Goal: Task Accomplishment & Management: Manage account settings

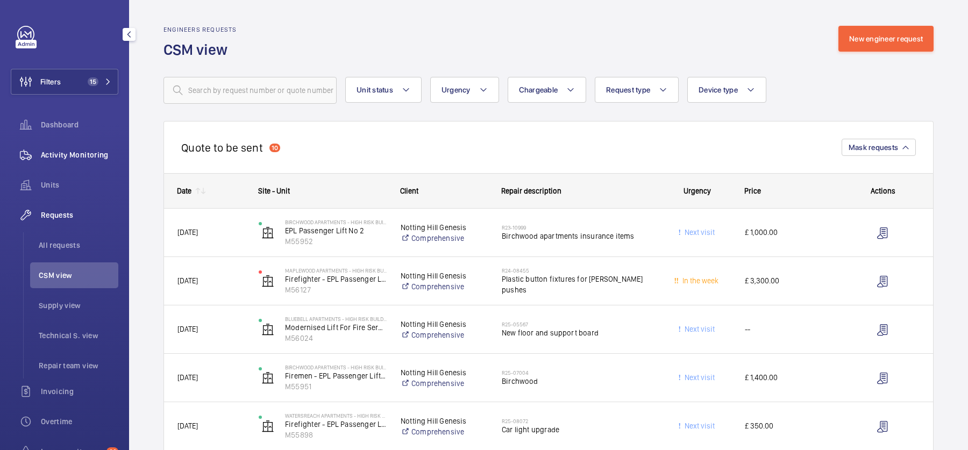
click at [83, 162] on div "Activity Monitoring" at bounding box center [65, 155] width 108 height 26
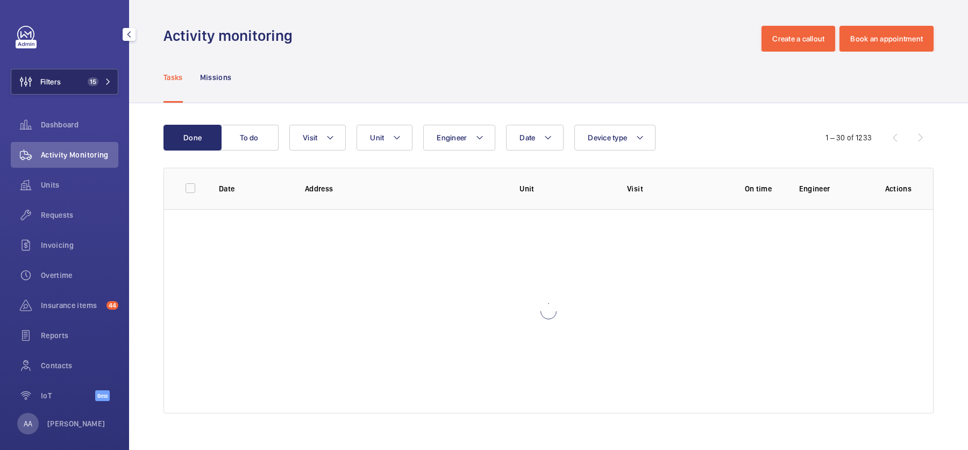
click at [73, 91] on button "Filters 15" at bounding box center [65, 82] width 108 height 26
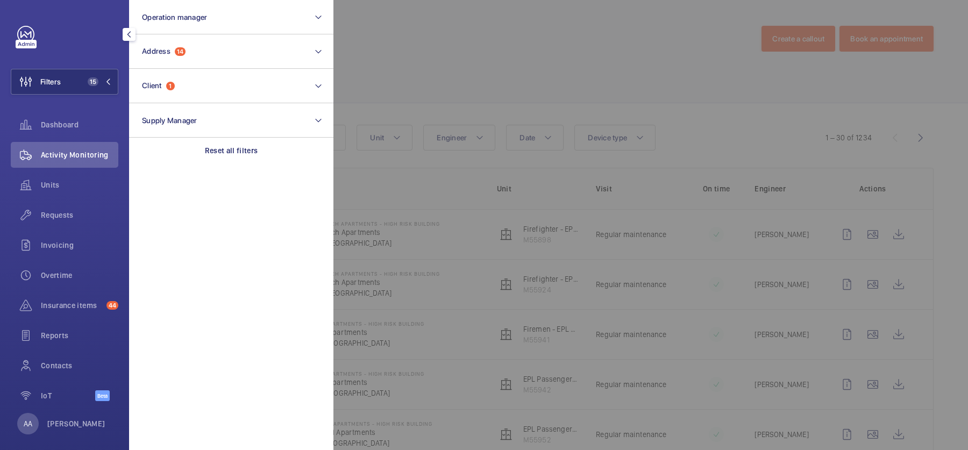
click at [474, 90] on div at bounding box center [818, 225] width 968 height 450
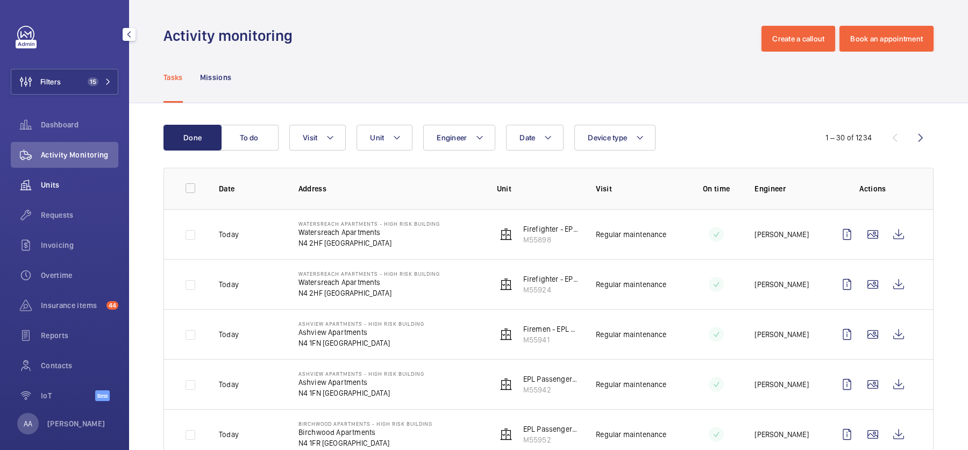
click at [54, 178] on div "Units" at bounding box center [65, 185] width 108 height 26
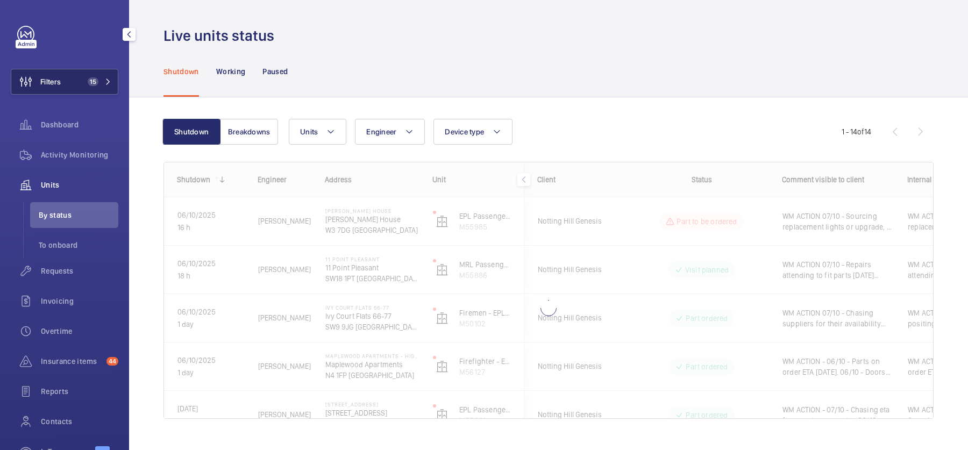
click at [81, 88] on button "Filters 15" at bounding box center [65, 82] width 108 height 26
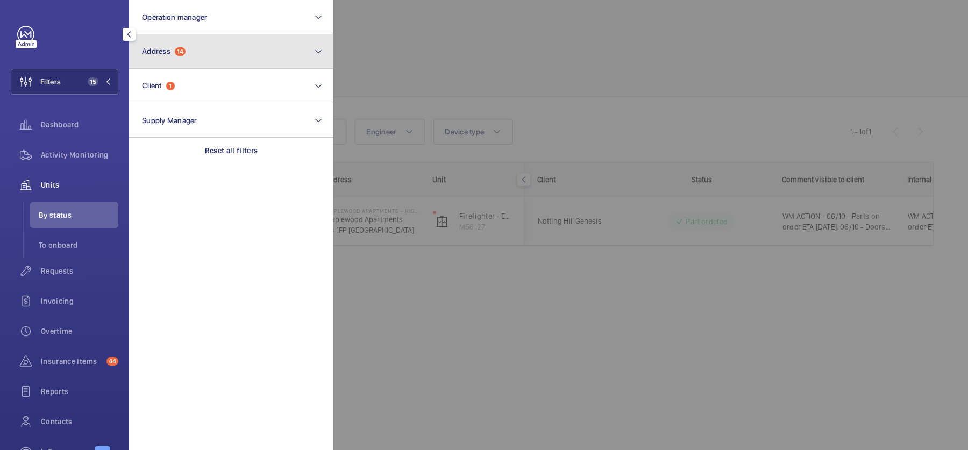
click at [228, 60] on button "Address 14" at bounding box center [231, 51] width 204 height 34
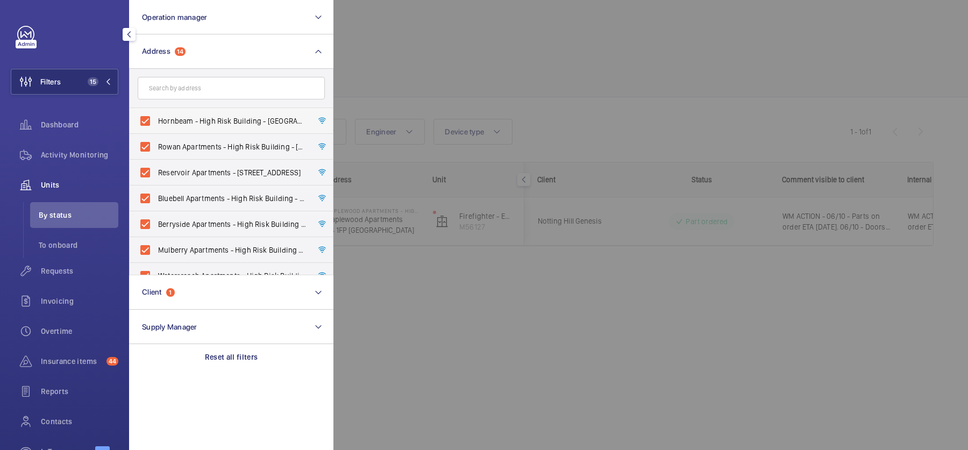
click at [189, 122] on span "Hornbeam - High Risk Building - [GEOGRAPHIC_DATA]" at bounding box center [232, 121] width 148 height 11
click at [156, 122] on input "Hornbeam - High Risk Building - [GEOGRAPHIC_DATA]" at bounding box center [145, 121] width 22 height 22
checkbox input "false"
click at [203, 156] on label "Rowan Apartments - High Risk Building - [GEOGRAPHIC_DATA] 1FS" at bounding box center [223, 147] width 187 height 26
click at [156, 156] on input "Rowan Apartments - High Risk Building - [GEOGRAPHIC_DATA] 1FS" at bounding box center [145, 147] width 22 height 22
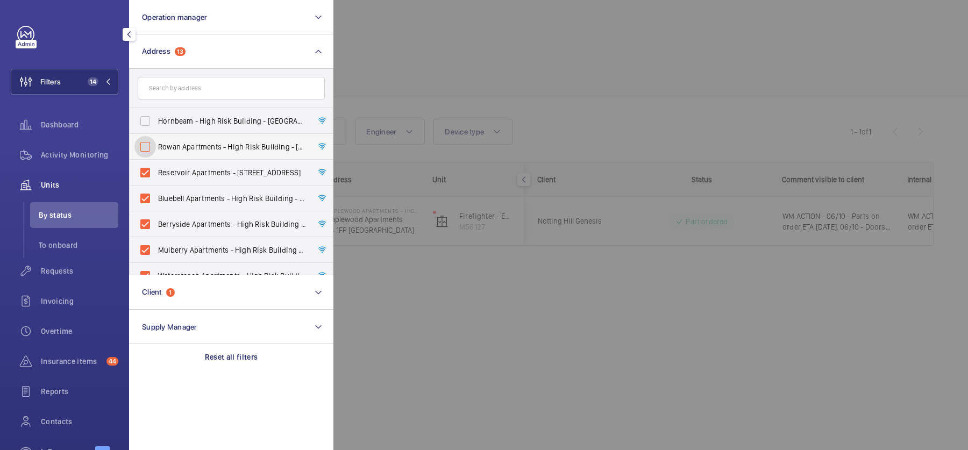
checkbox input "false"
click at [208, 186] on label "Bluebell Apartments - High Risk Building - [GEOGRAPHIC_DATA]" at bounding box center [223, 199] width 187 height 26
click at [156, 188] on input "Bluebell Apartments - High Risk Building - [GEOGRAPHIC_DATA]" at bounding box center [145, 199] width 22 height 22
checkbox input "false"
click at [192, 168] on span "Reservoir Apartments - [STREET_ADDRESS]" at bounding box center [232, 172] width 148 height 11
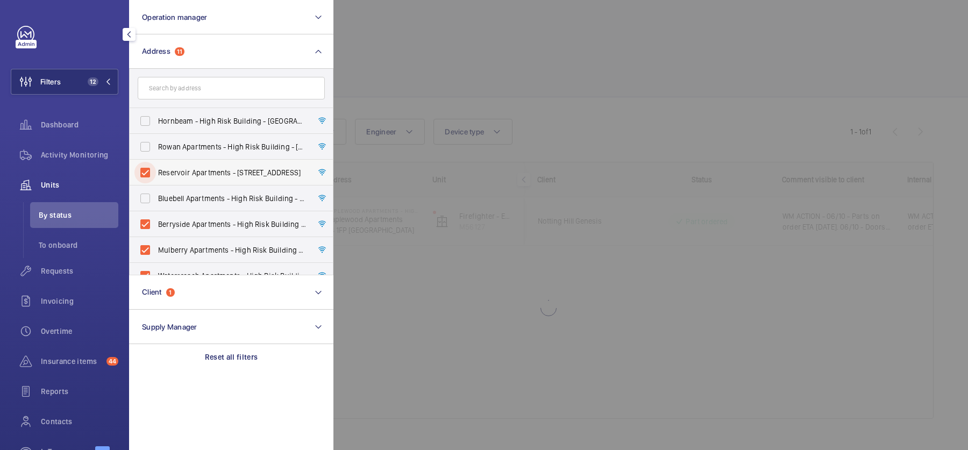
click at [156, 168] on input "Reservoir Apartments - [STREET_ADDRESS]" at bounding box center [145, 173] width 22 height 22
checkbox input "false"
click at [194, 227] on span "Berryside Apartments - High Risk Building - [GEOGRAPHIC_DATA]" at bounding box center [232, 224] width 148 height 11
click at [156, 227] on input "Berryside Apartments - High Risk Building - [GEOGRAPHIC_DATA]" at bounding box center [145, 225] width 22 height 22
checkbox input "false"
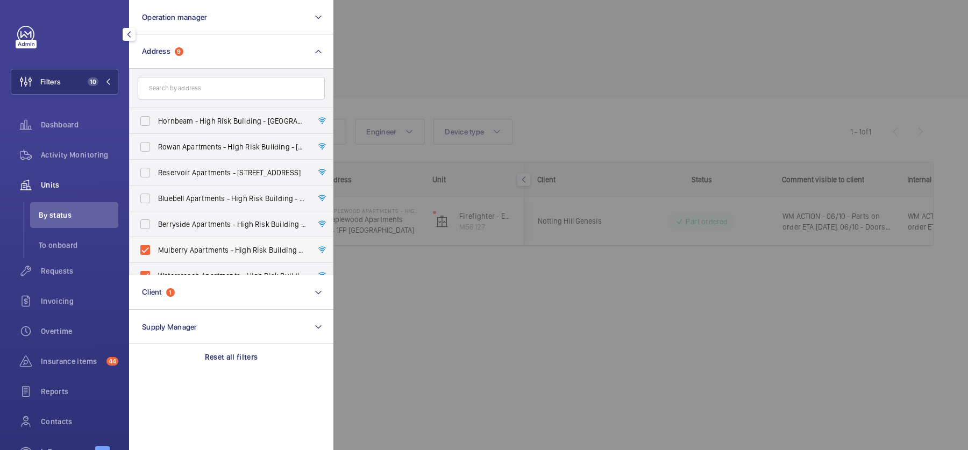
click at [204, 249] on span "Mulberry Apartments - High Risk Building - [GEOGRAPHIC_DATA]" at bounding box center [232, 250] width 148 height 11
click at [156, 249] on input "Mulberry Apartments - High Risk Building - [GEOGRAPHIC_DATA]" at bounding box center [145, 250] width 22 height 22
checkbox input "false"
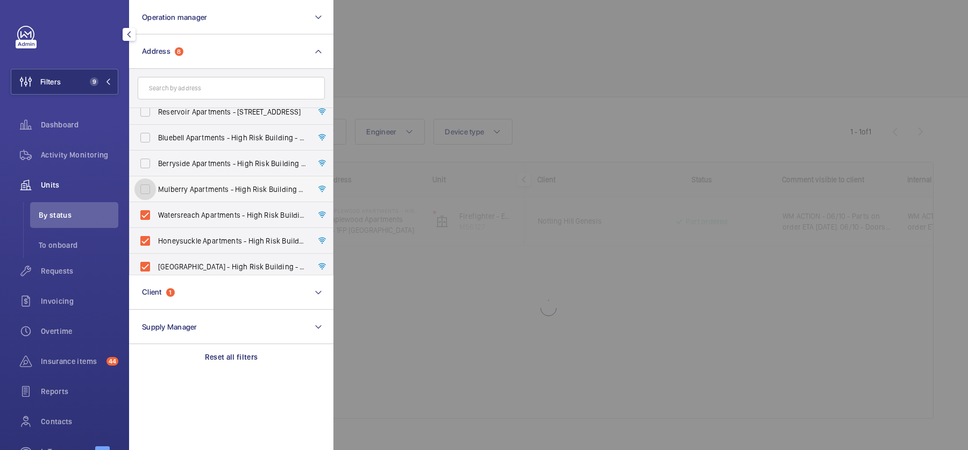
scroll to position [68, 0]
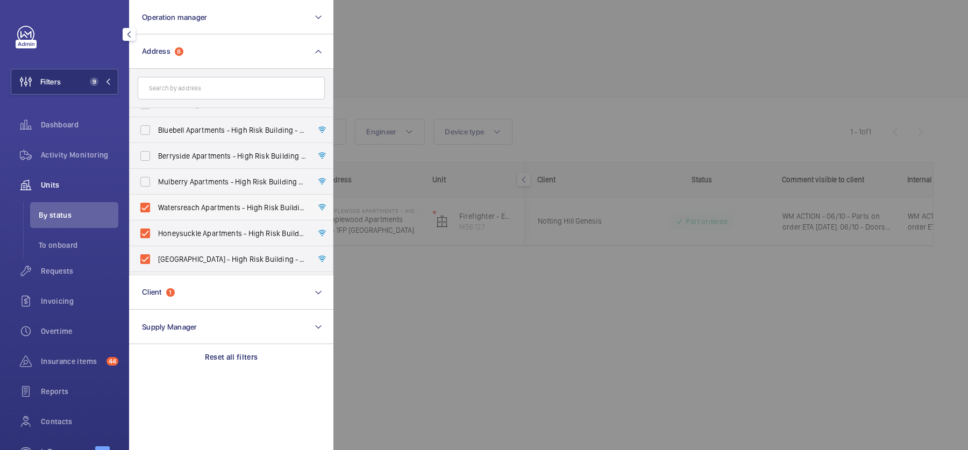
click at [189, 213] on label "Watersreach Apartments - High Risk Building - [GEOGRAPHIC_DATA]" at bounding box center [223, 208] width 187 height 26
click at [156, 213] on input "Watersreach Apartments - High Risk Building - [GEOGRAPHIC_DATA]" at bounding box center [145, 208] width 22 height 22
checkbox input "false"
click at [197, 231] on span "Honeysuckle Apartments - High Risk Building - [GEOGRAPHIC_DATA]" at bounding box center [232, 233] width 148 height 11
click at [156, 231] on input "Honeysuckle Apartments - High Risk Building - [GEOGRAPHIC_DATA]" at bounding box center [145, 234] width 22 height 22
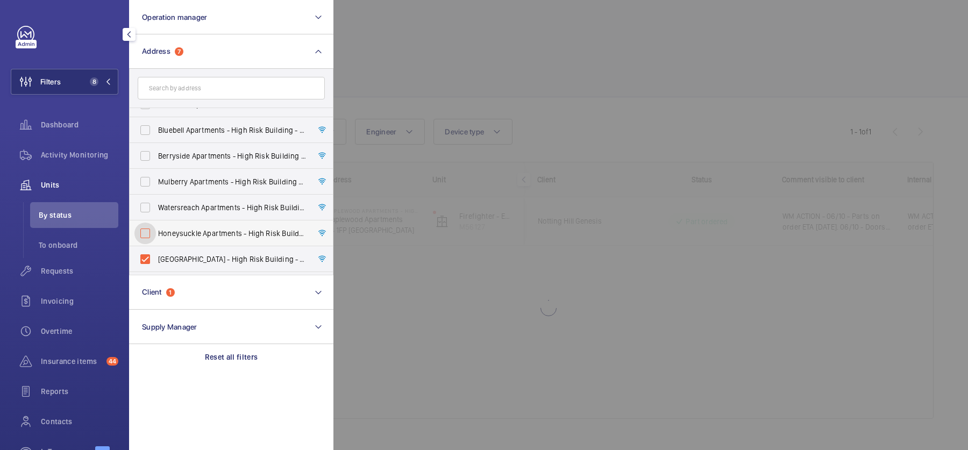
checkbox input "false"
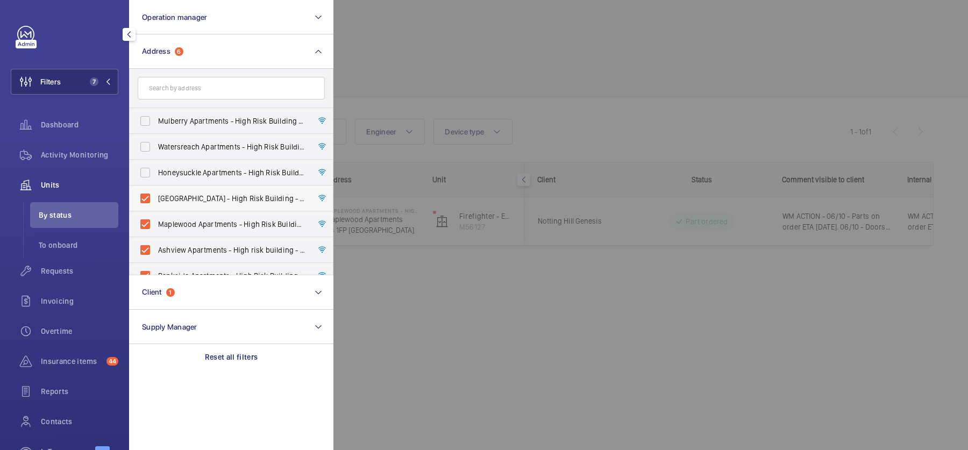
click at [183, 193] on span "[GEOGRAPHIC_DATA] - High Risk Building - [GEOGRAPHIC_DATA]" at bounding box center [232, 198] width 148 height 11
click at [156, 193] on input "[GEOGRAPHIC_DATA] - High Risk Building - [GEOGRAPHIC_DATA]" at bounding box center [145, 199] width 22 height 22
checkbox input "false"
click at [197, 216] on label "Maplewood Apartments - High Risk Building - [GEOGRAPHIC_DATA]" at bounding box center [223, 224] width 187 height 26
click at [156, 216] on input "Maplewood Apartments - High Risk Building - [GEOGRAPHIC_DATA]" at bounding box center [145, 225] width 22 height 22
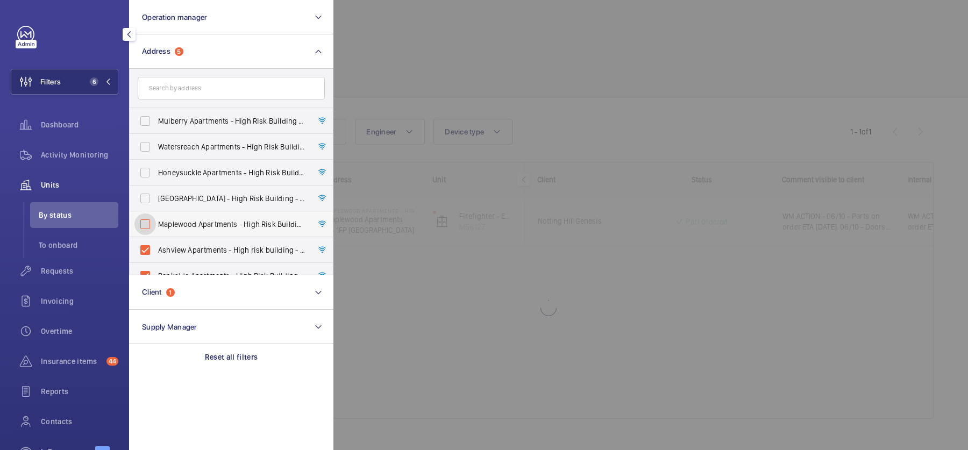
checkbox input "false"
click at [221, 257] on label "Ashview Apartments - High risk building - [GEOGRAPHIC_DATA]" at bounding box center [223, 250] width 187 height 26
click at [156, 257] on input "Ashview Apartments - High risk building - [GEOGRAPHIC_DATA]" at bounding box center [145, 250] width 22 height 22
checkbox input "false"
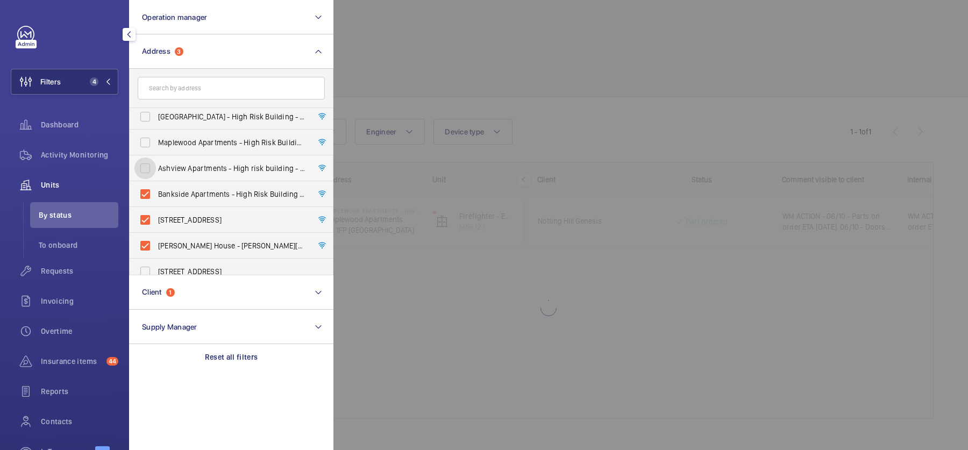
scroll to position [212, 0]
click at [197, 184] on label "Bankside Apartments - High Risk Building - [GEOGRAPHIC_DATA]" at bounding box center [223, 193] width 187 height 26
click at [156, 184] on input "Bankside Apartments - High Risk Building - [GEOGRAPHIC_DATA]" at bounding box center [145, 193] width 22 height 22
checkbox input "false"
click at [207, 207] on label "[STREET_ADDRESS]" at bounding box center [223, 218] width 187 height 26
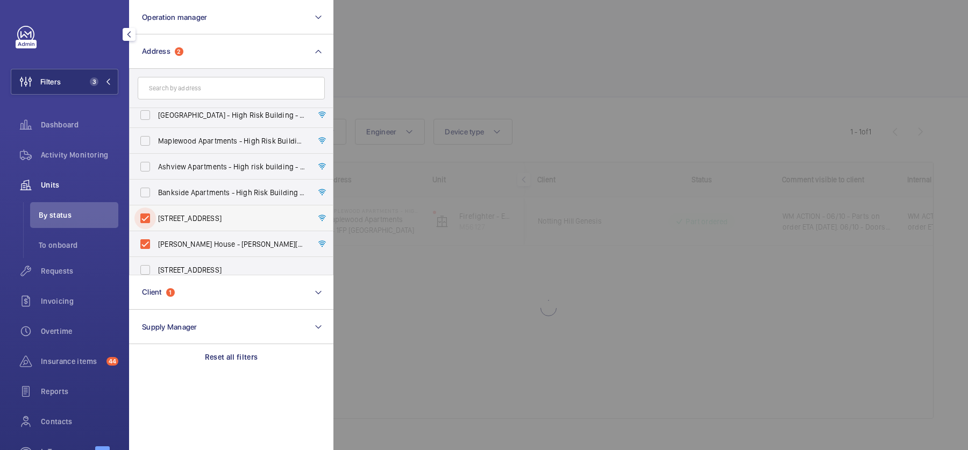
click at [156, 208] on input "[STREET_ADDRESS]" at bounding box center [145, 219] width 22 height 22
checkbox input "false"
click at [213, 245] on span "[PERSON_NAME] House - [PERSON_NAME][GEOGRAPHIC_DATA]" at bounding box center [232, 244] width 148 height 11
click at [156, 245] on input "[PERSON_NAME] House - [PERSON_NAME][GEOGRAPHIC_DATA]" at bounding box center [145, 244] width 22 height 22
checkbox input "false"
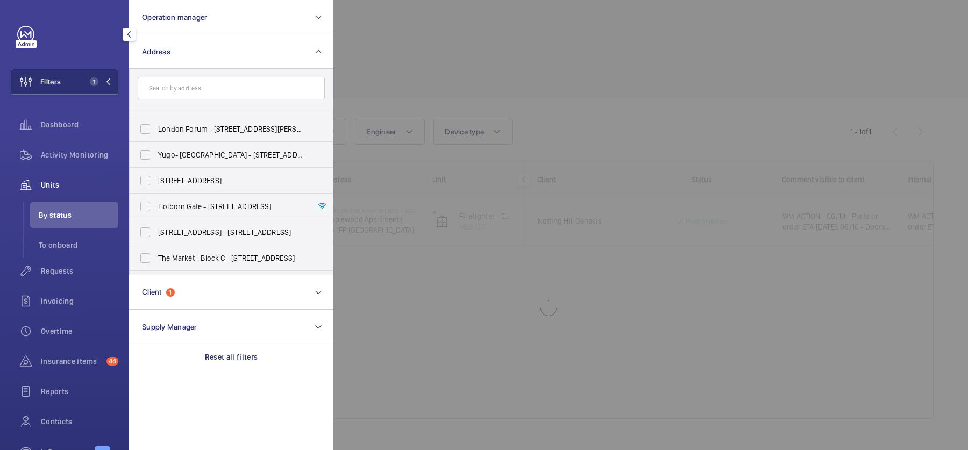
scroll to position [707, 0]
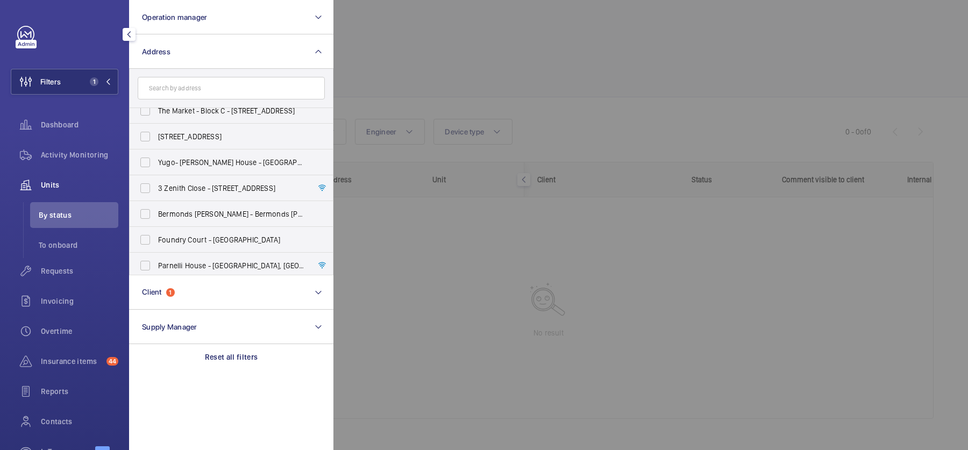
click at [551, 59] on div at bounding box center [818, 225] width 968 height 450
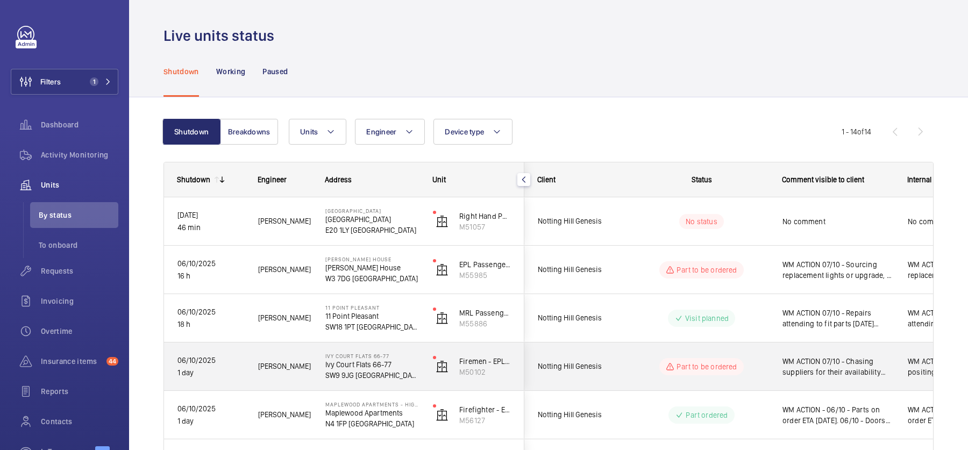
click at [685, 388] on div "Part to be ordered" at bounding box center [695, 367] width 148 height 48
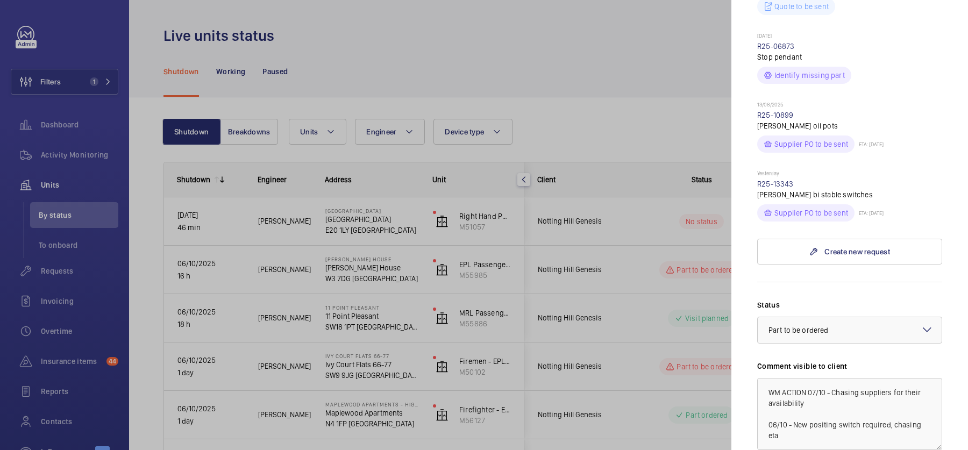
scroll to position [428, 0]
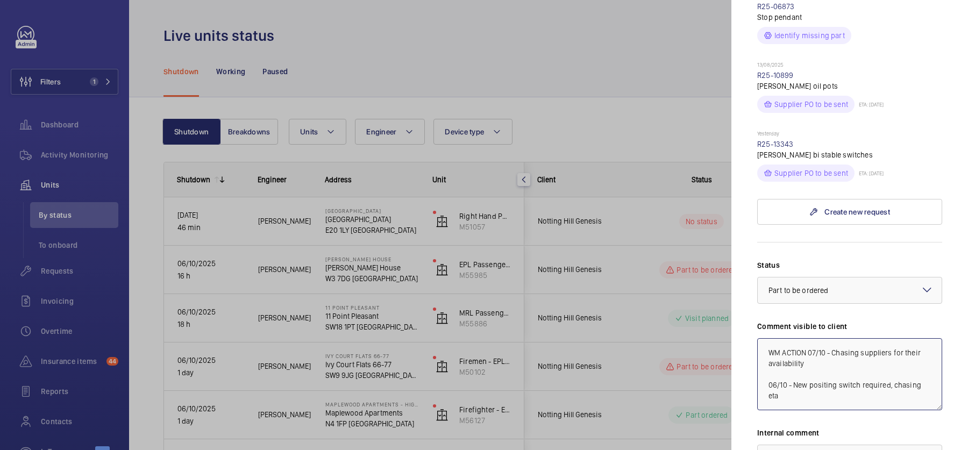
click at [810, 338] on textarea "WM ACTION 07/10 - Chasing suppliers for their availability 06/10 - New positing…" at bounding box center [849, 374] width 185 height 72
click at [833, 338] on textarea "WM ACTION 07/10 - Chasing suppliers for their availability 06/10 - New positing…" at bounding box center [849, 374] width 185 height 72
click at [842, 338] on textarea "WM ACTION 07/10 - Chasing suppliers for their availability 06/10 - New positing…" at bounding box center [849, 374] width 185 height 72
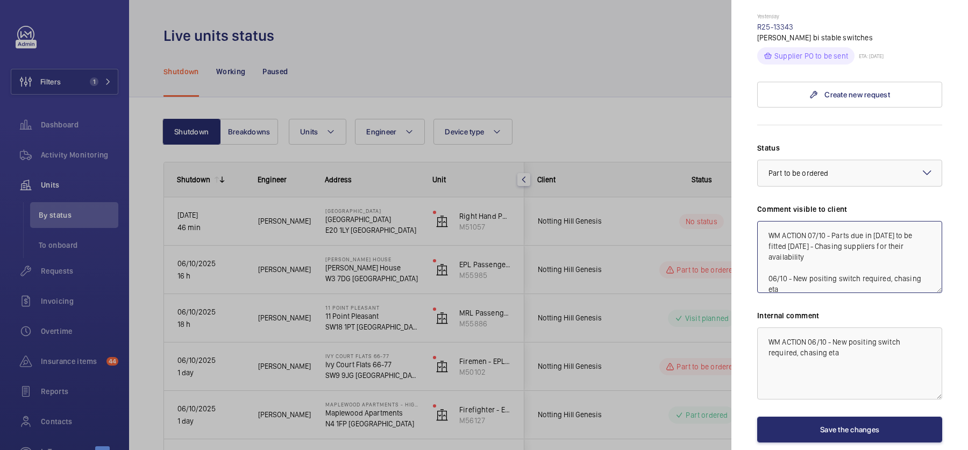
scroll to position [576, 0]
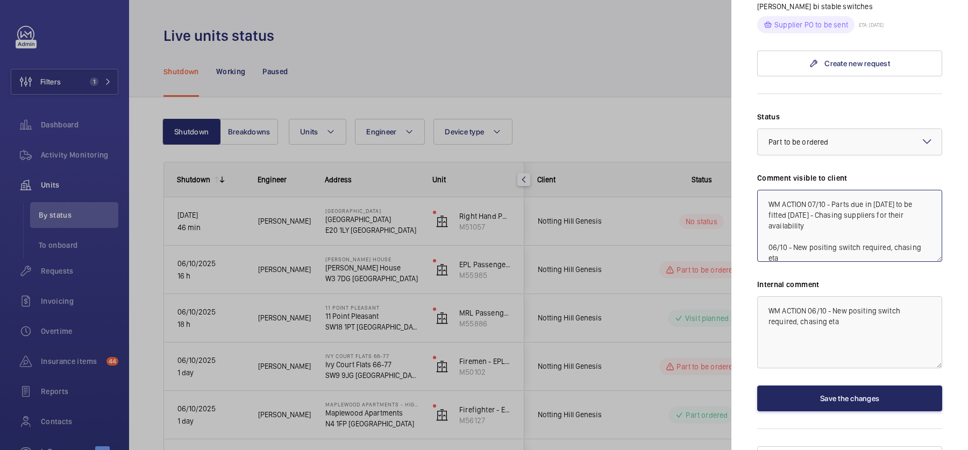
type textarea "WM ACTION 07/10 - Parts due in [DATE] to be fitted [DATE] - Chasing suppliers f…"
click at [817, 386] on button "Save the changes" at bounding box center [849, 399] width 185 height 26
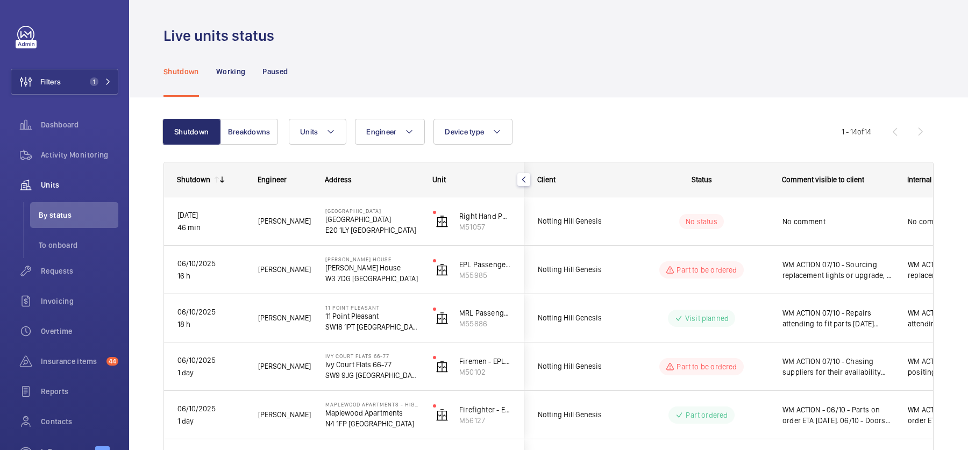
scroll to position [0, 0]
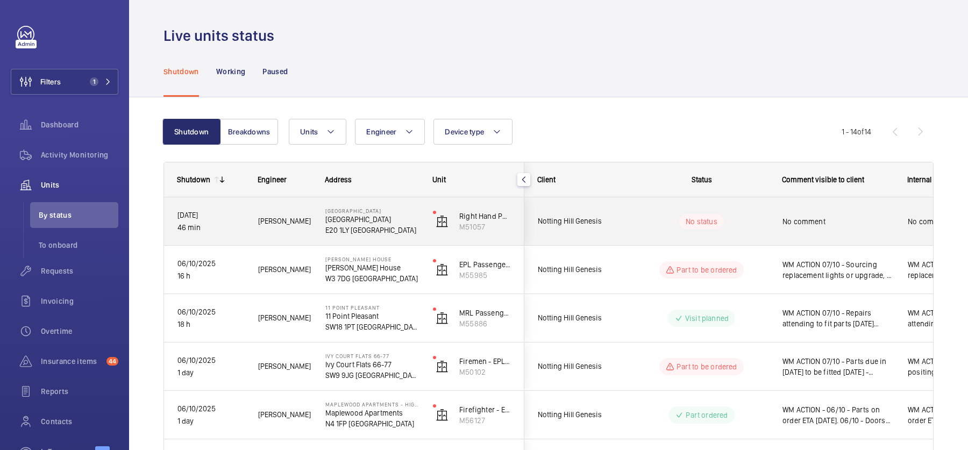
click at [820, 211] on div "No comment" at bounding box center [838, 221] width 111 height 25
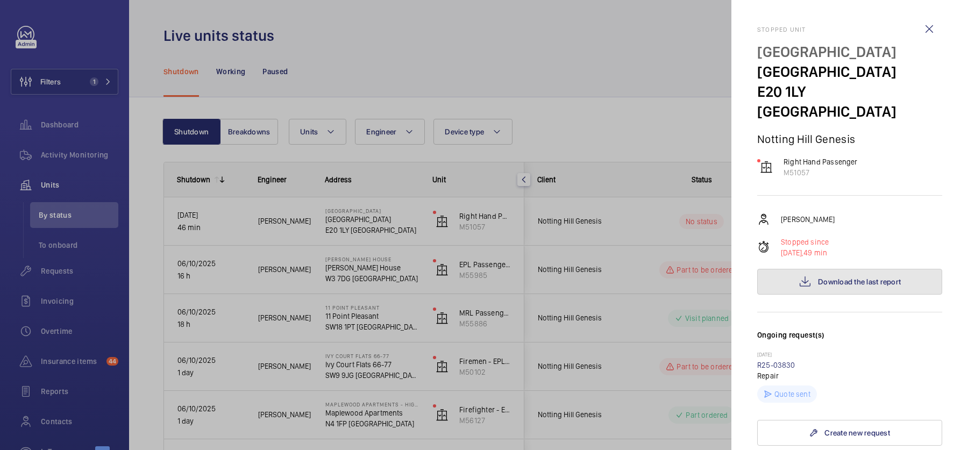
click at [838, 278] on span "Download the last report" at bounding box center [859, 282] width 83 height 9
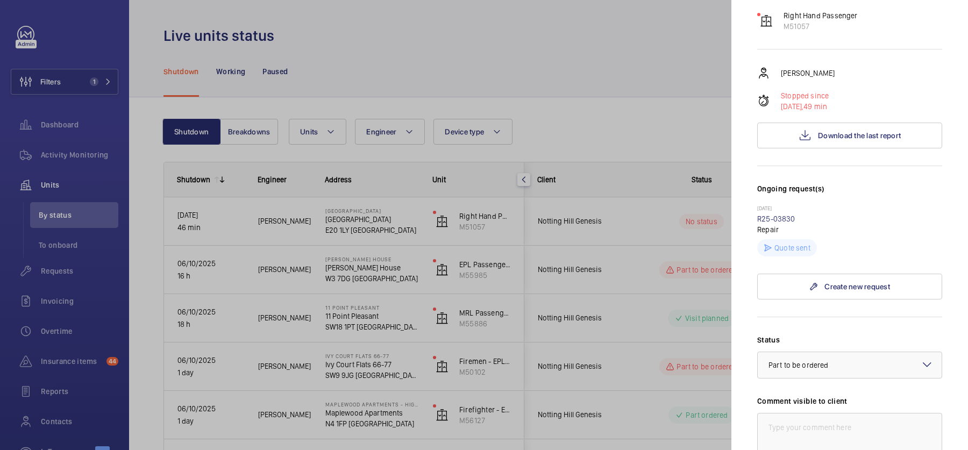
scroll to position [165, 0]
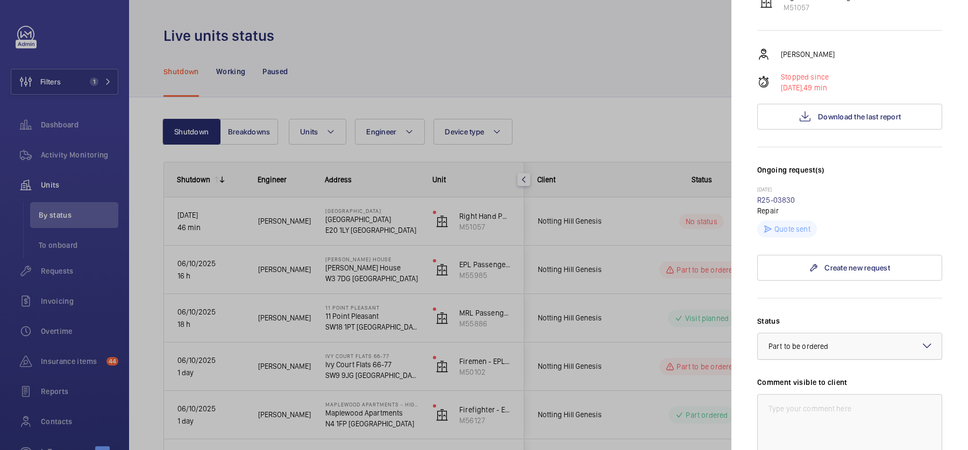
click at [820, 342] on span "Part to be ordered" at bounding box center [799, 346] width 60 height 9
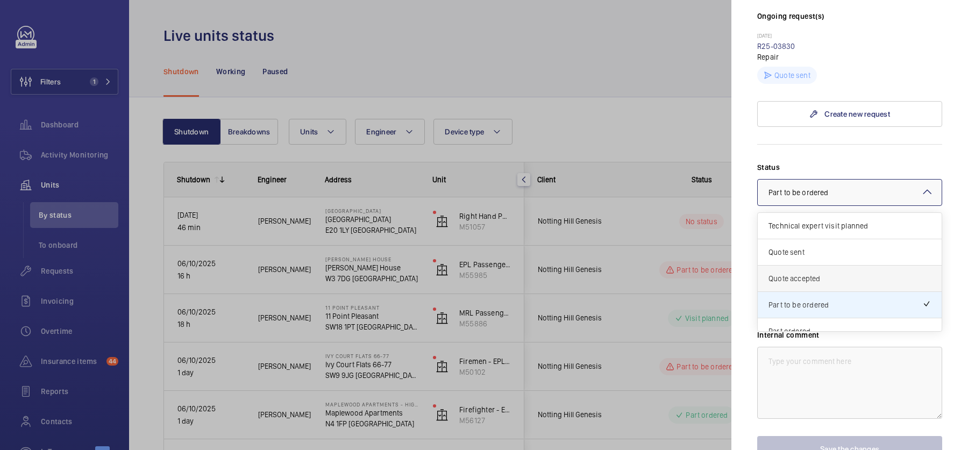
scroll to position [90, 0]
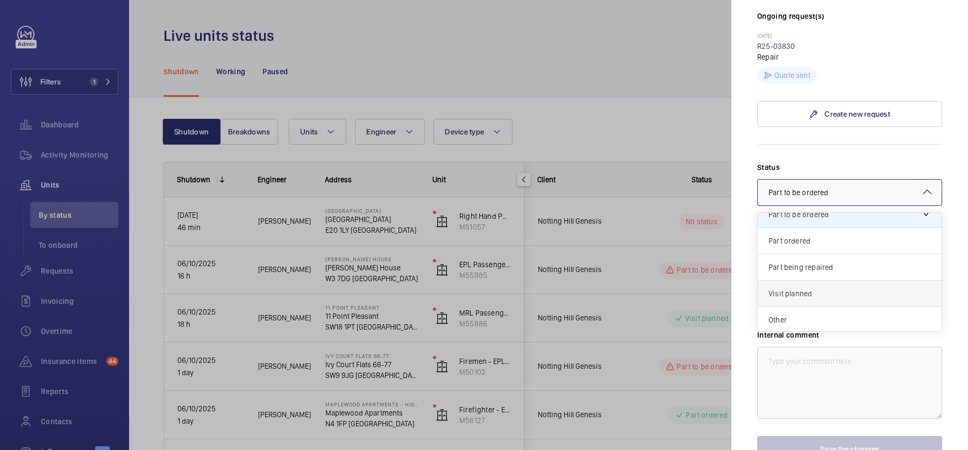
click at [805, 288] on span "Visit planned" at bounding box center [850, 293] width 162 height 11
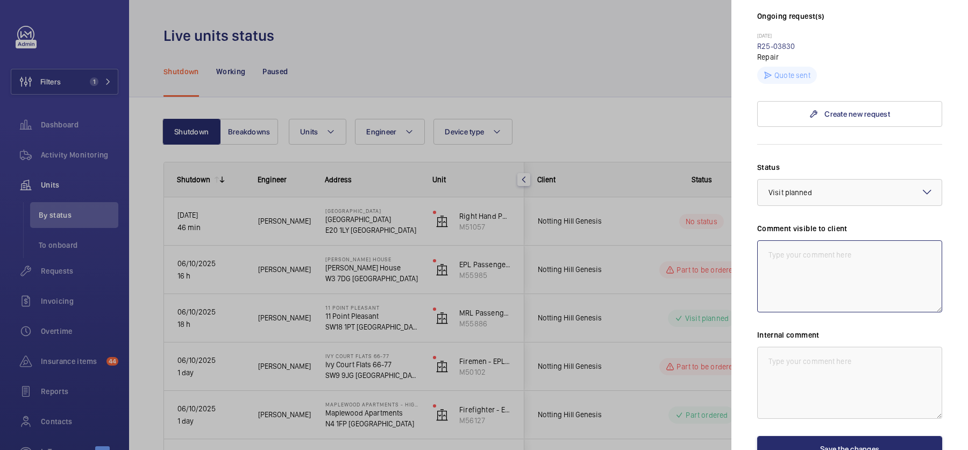
click at [829, 240] on textarea at bounding box center [849, 276] width 185 height 72
paste textarea "Issue with Ground floor lock monitoring switch"
click at [785, 240] on textarea "07/10 - Issue with Ground floor lock monitoring switch" at bounding box center [849, 276] width 185 height 72
drag, startPoint x: 814, startPoint y: 272, endPoint x: 715, endPoint y: 151, distance: 156.0
click at [721, 159] on mat-sidenav-container "Filters 1 Dashboard Activity Monitoring Units By status To onboard Requests Inv…" at bounding box center [484, 225] width 968 height 450
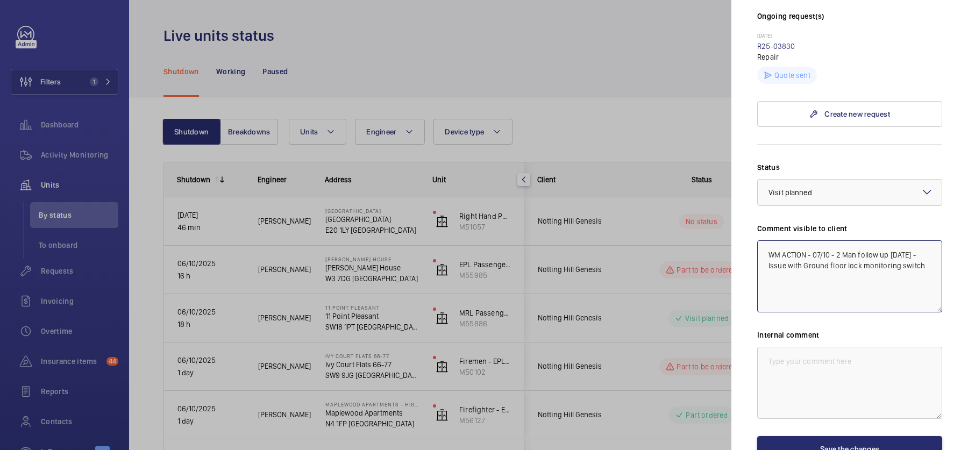
type textarea "WM ACTION - 07/10 - 2 Man follow up [DATE] - Issue with Ground floor lock monit…"
click at [812, 355] on textarea at bounding box center [849, 383] width 185 height 72
paste textarea "WM ACTION - 07/10 - 2 Man follow up [DATE] - Issue with Ground floor lock monit…"
type textarea "WM ACTION - 07/10 - 2 Man follow up [DATE] - Issue with Ground floor lock monit…"
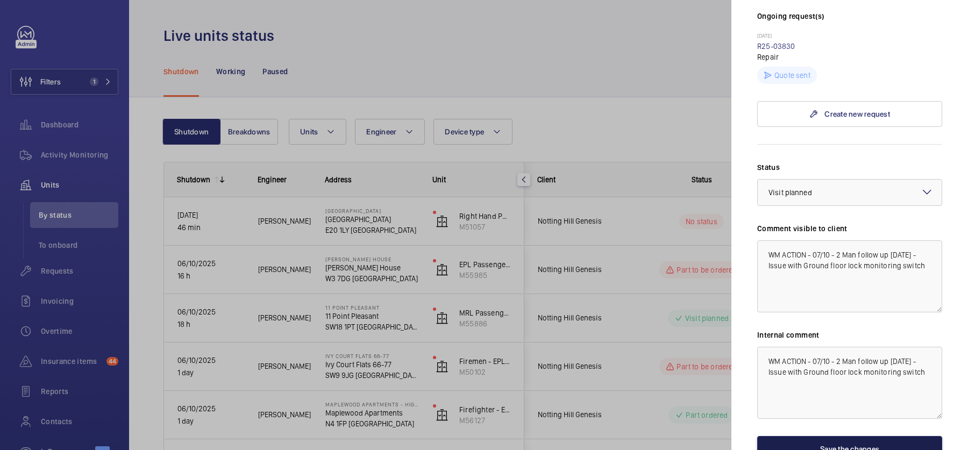
click at [828, 436] on button "Save the changes" at bounding box center [849, 449] width 185 height 26
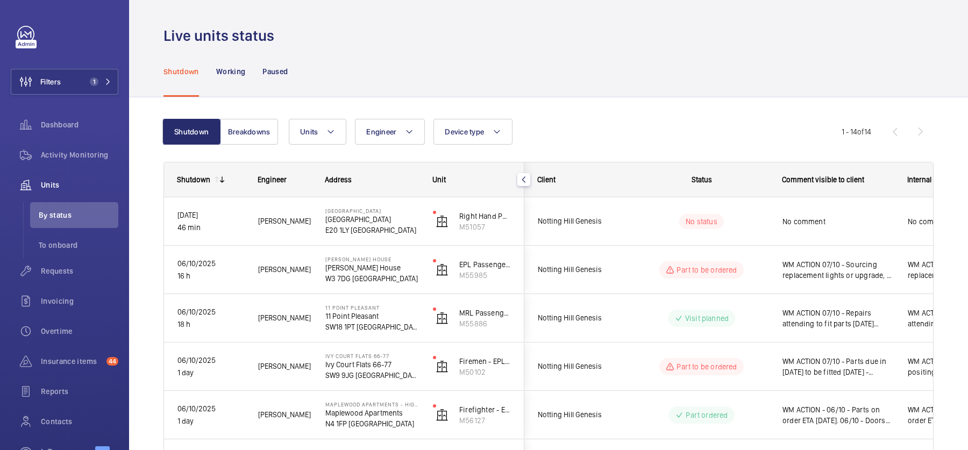
scroll to position [0, 0]
